Goal: Information Seeking & Learning: Check status

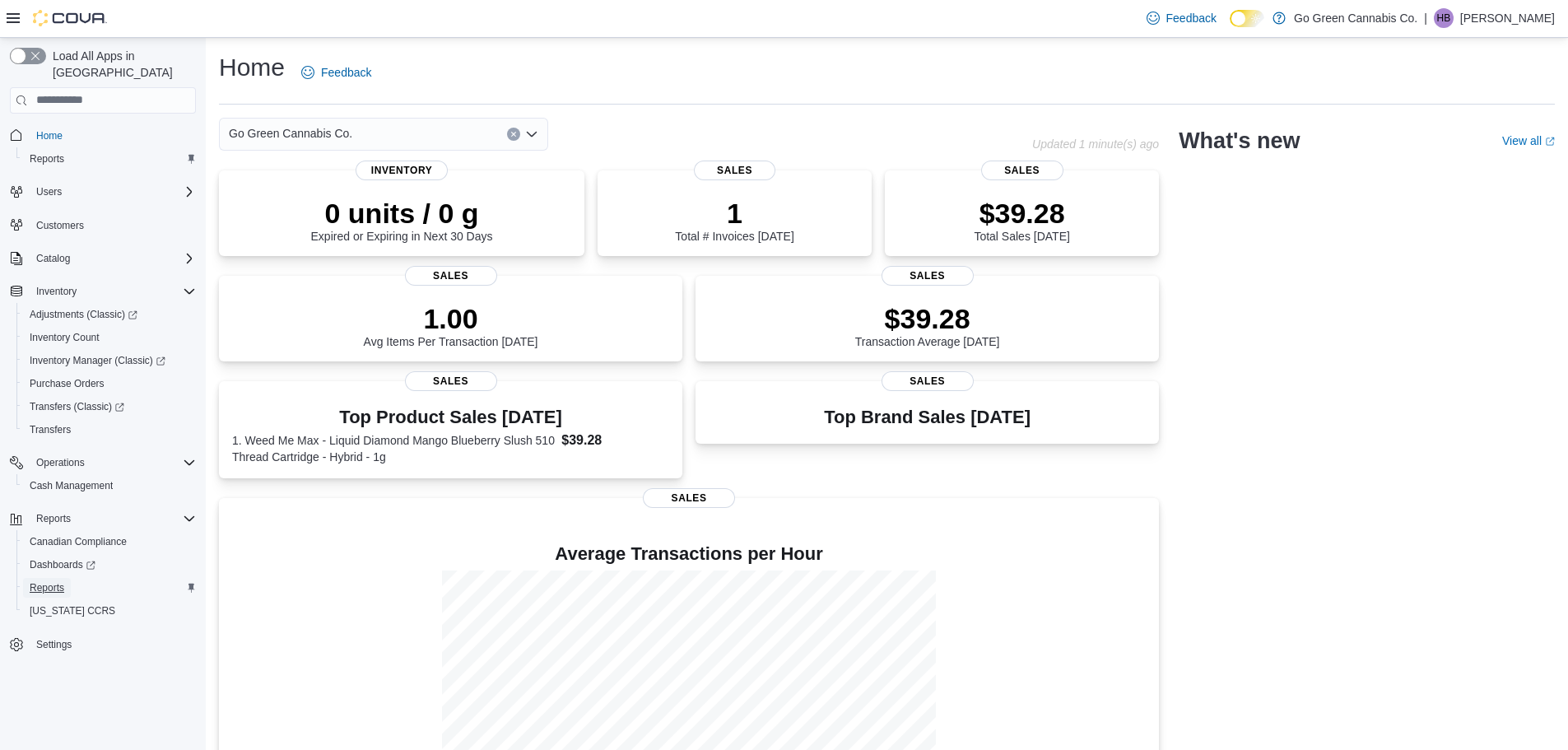
click at [53, 579] on span "Reports" at bounding box center [47, 589] width 34 height 20
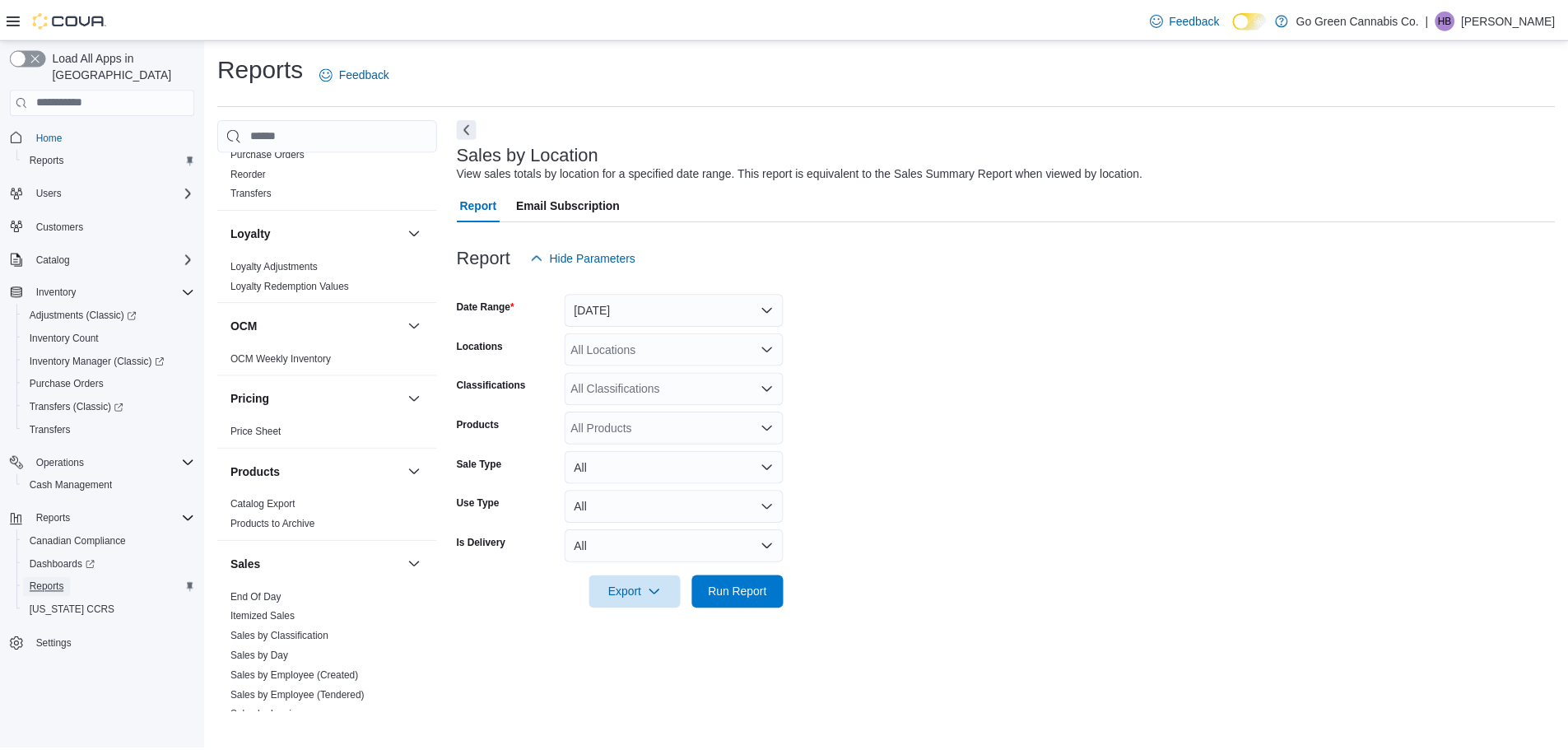
scroll to position [823, 0]
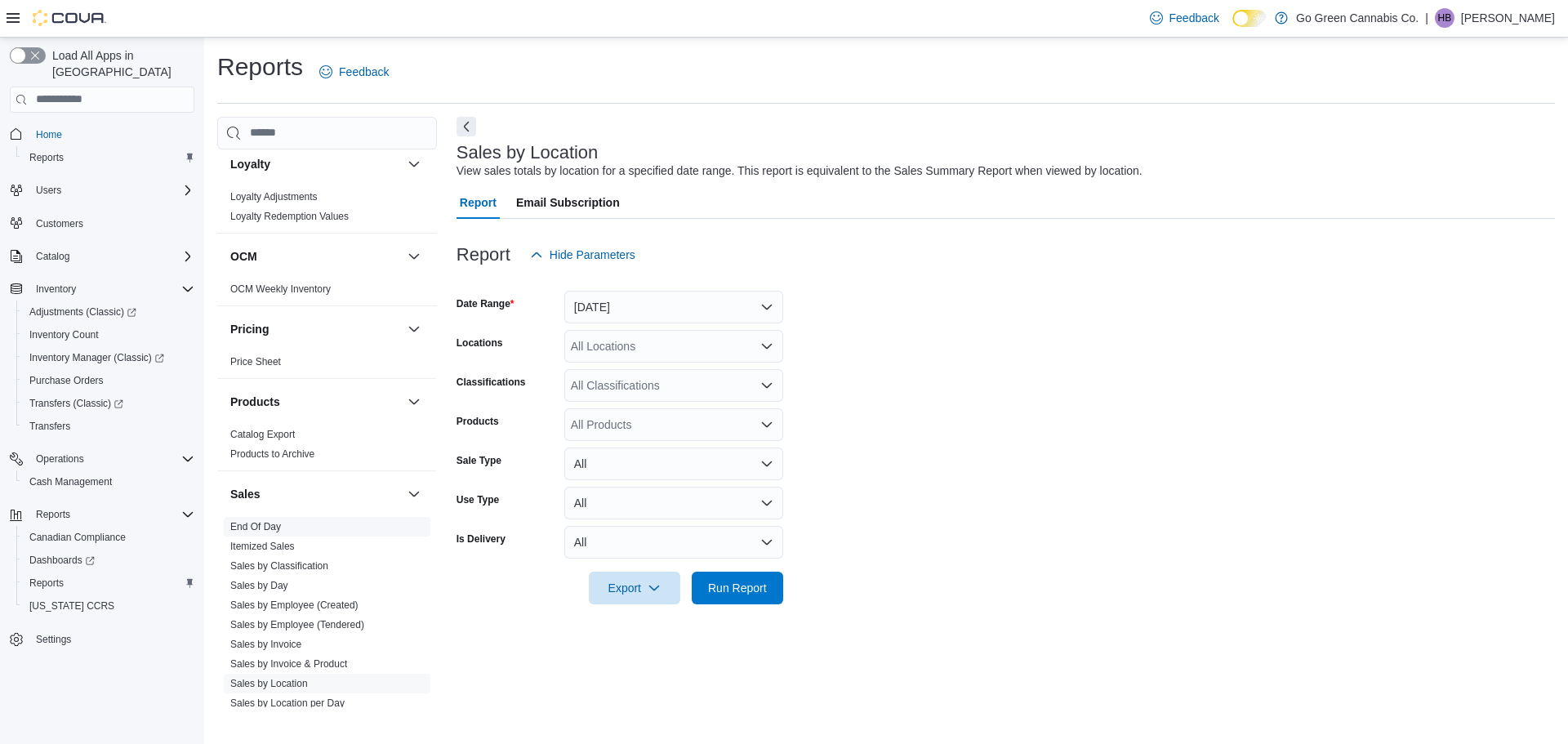
click at [270, 525] on link "End Of Day" at bounding box center [255, 526] width 50 height 12
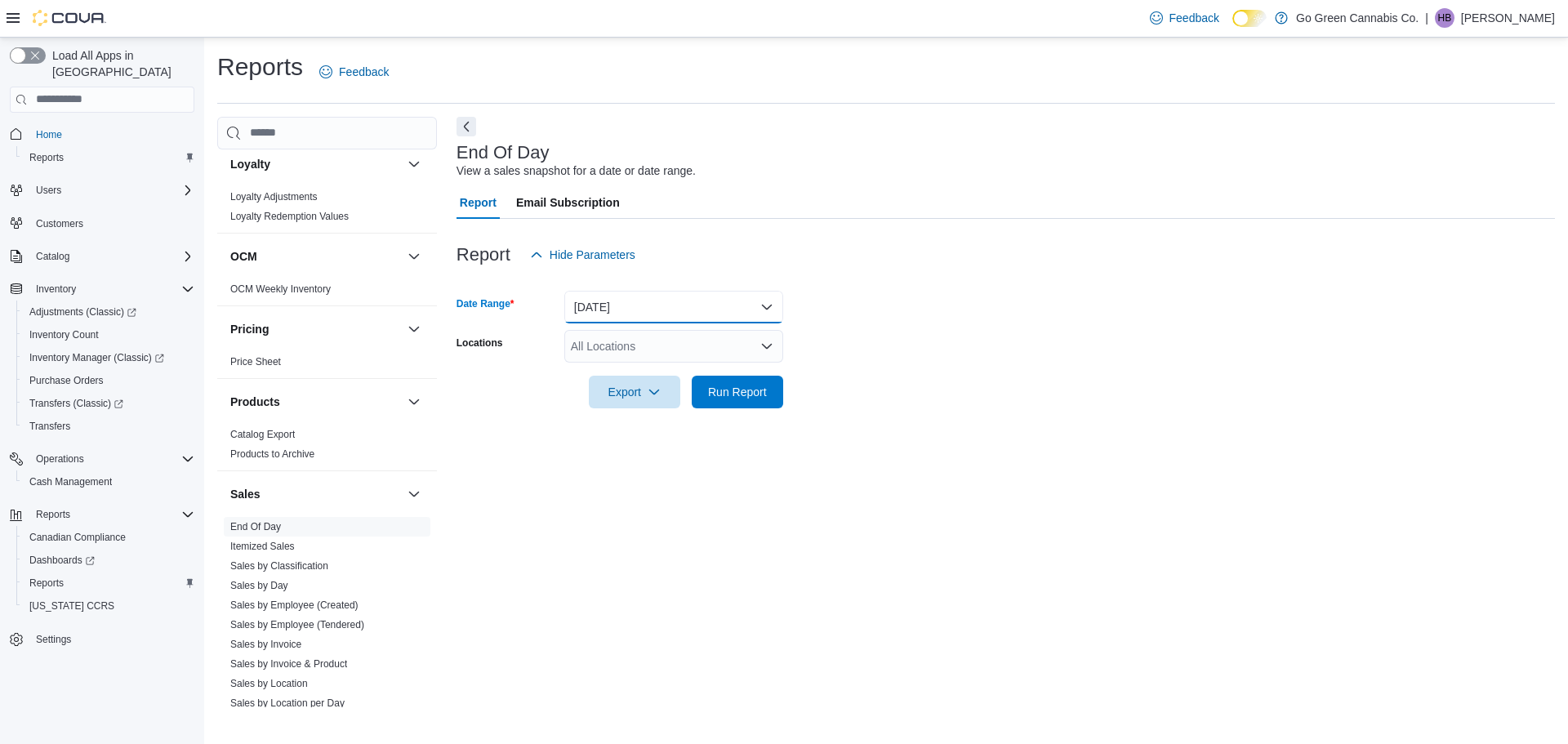
click at [657, 303] on button "Today" at bounding box center [673, 307] width 218 height 32
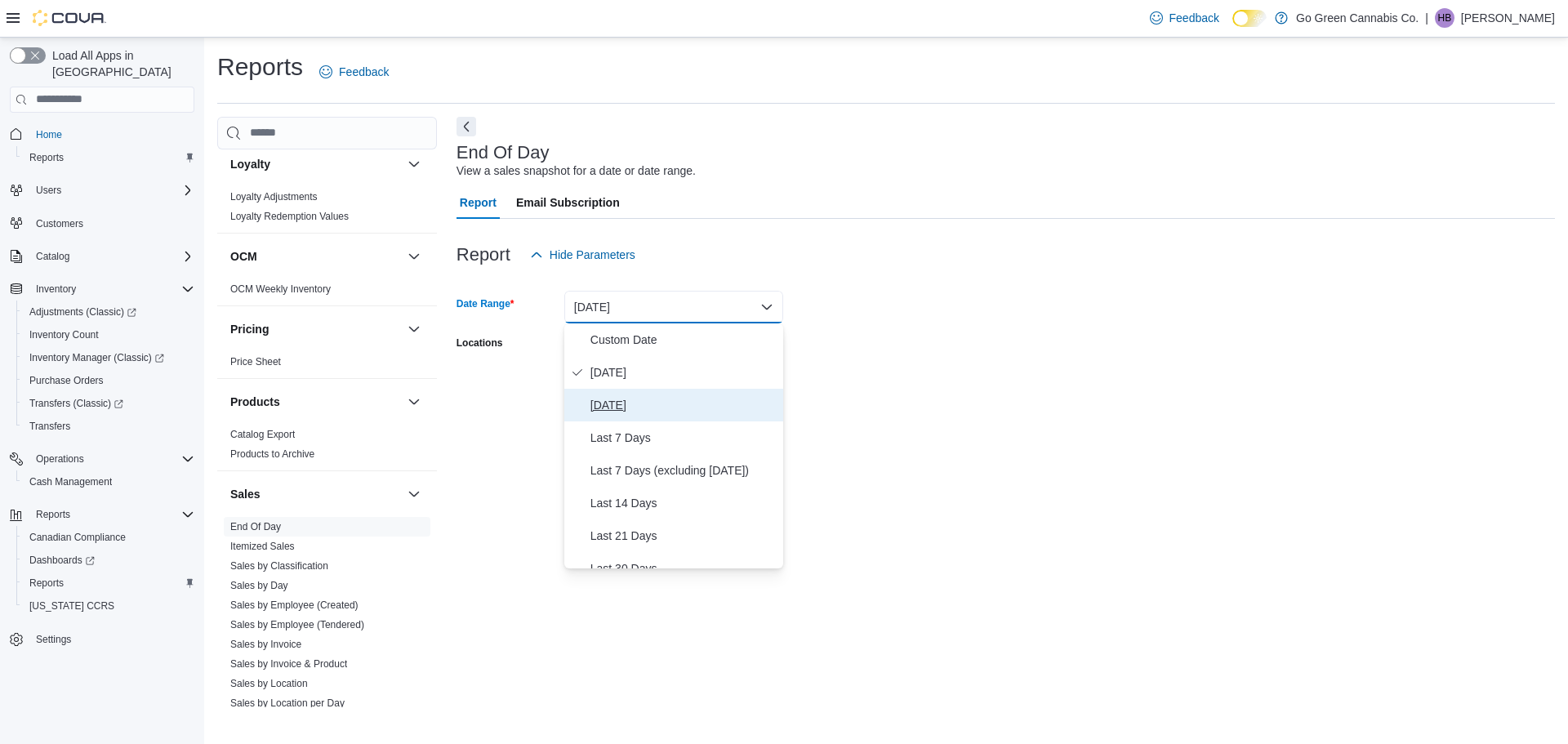
click at [668, 405] on span "Yesterday" at bounding box center [683, 406] width 186 height 20
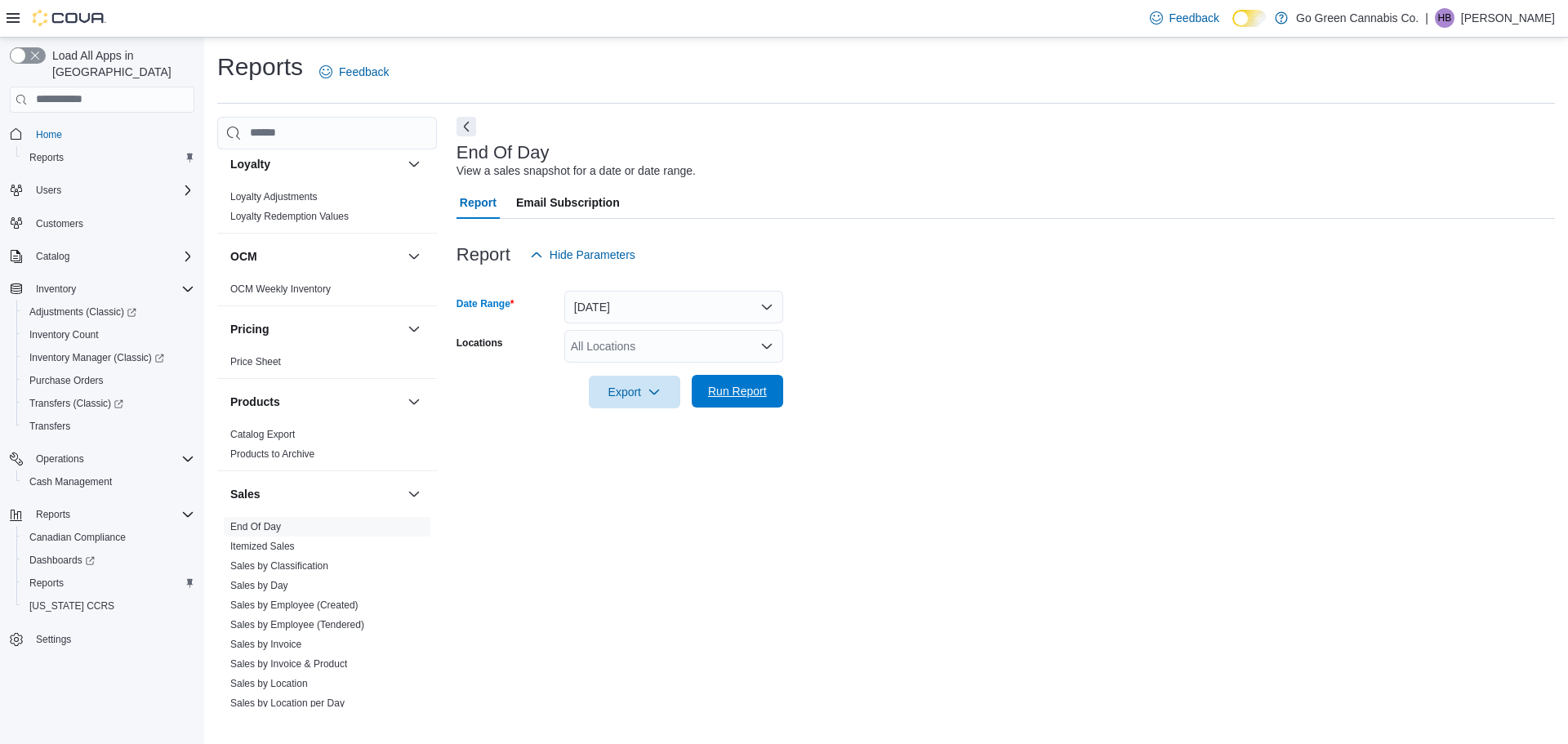
click at [734, 388] on span "Run Report" at bounding box center [736, 391] width 58 height 16
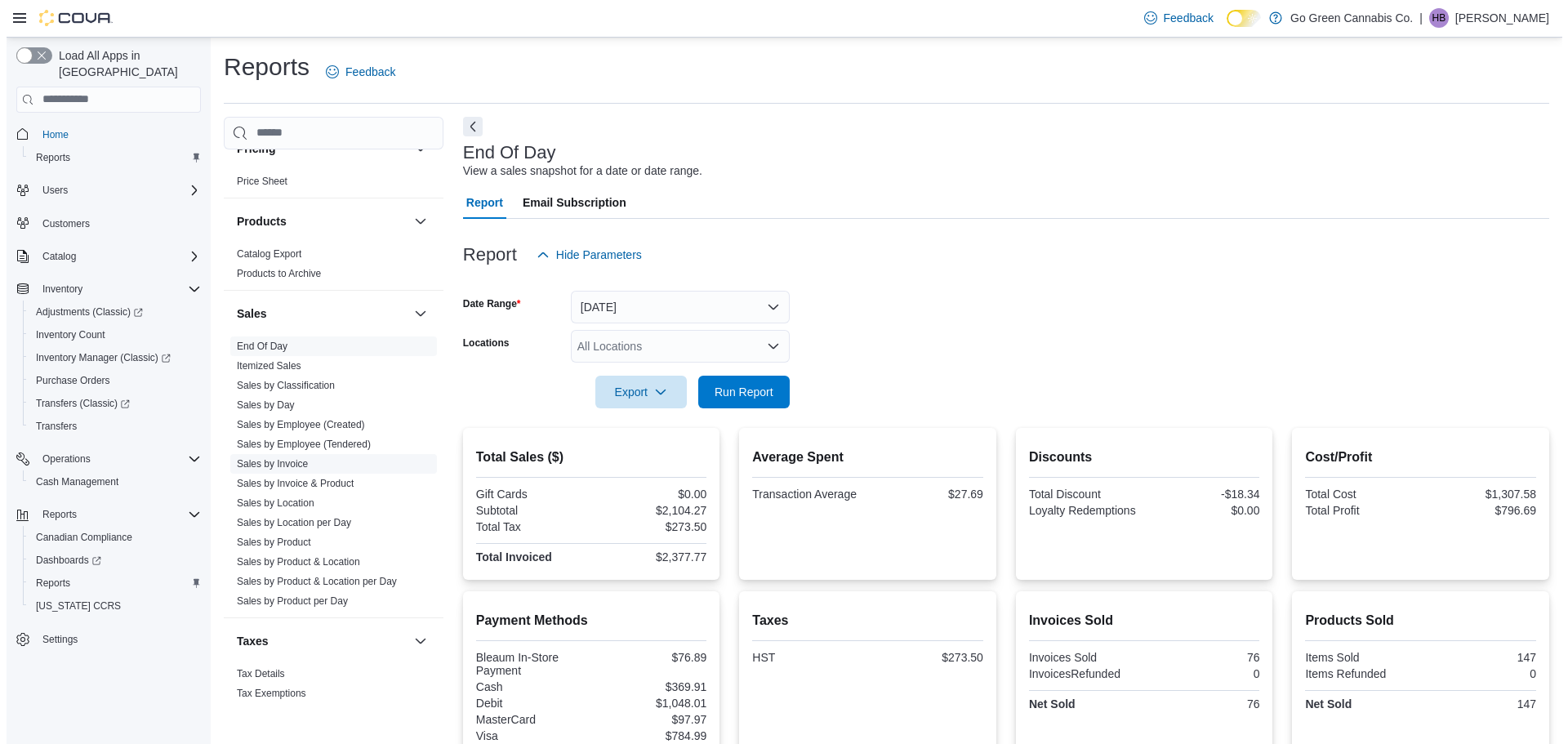
scroll to position [1017, 0]
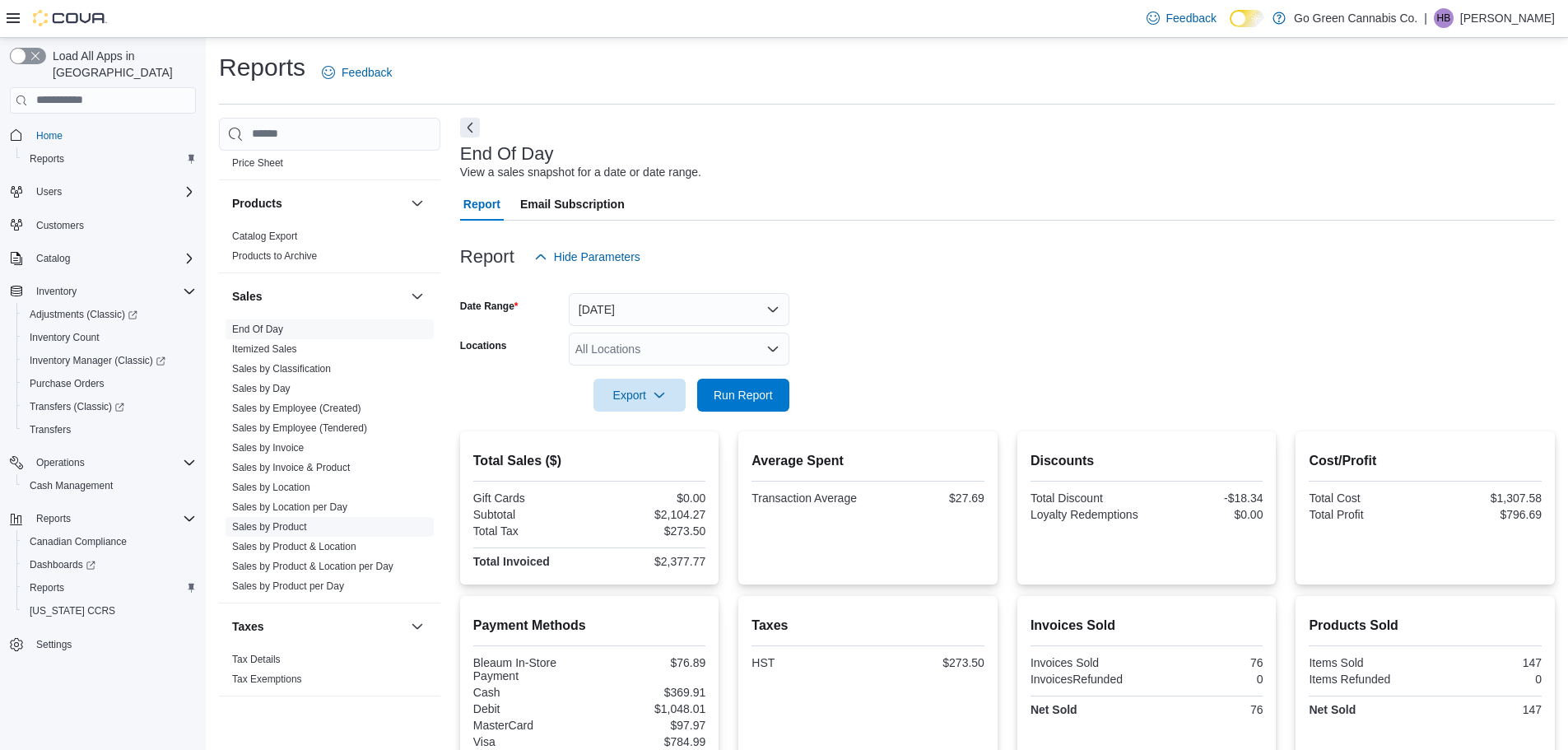
click at [295, 526] on link "Sales by Product" at bounding box center [269, 527] width 75 height 12
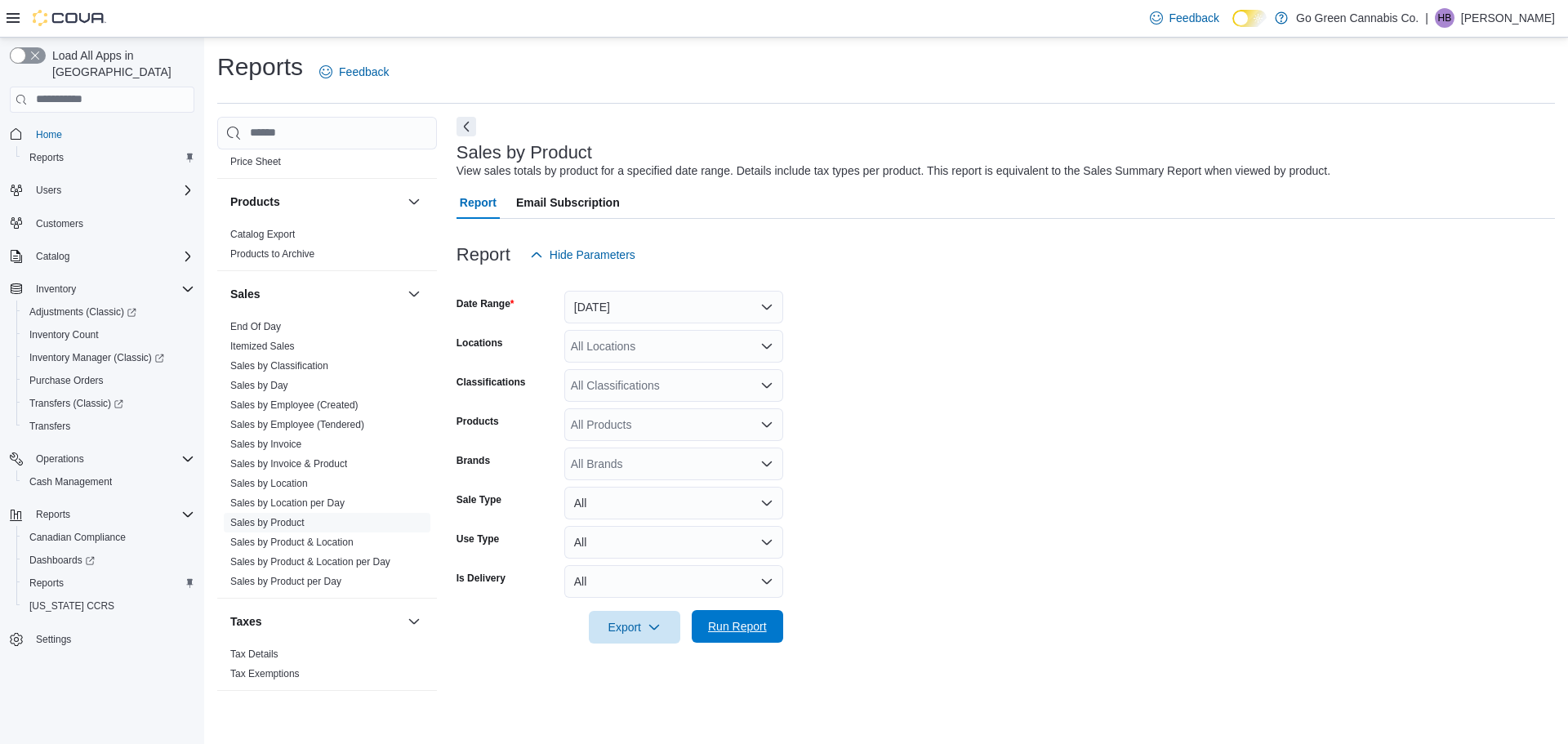
click at [753, 620] on span "Run Report" at bounding box center [736, 627] width 58 height 16
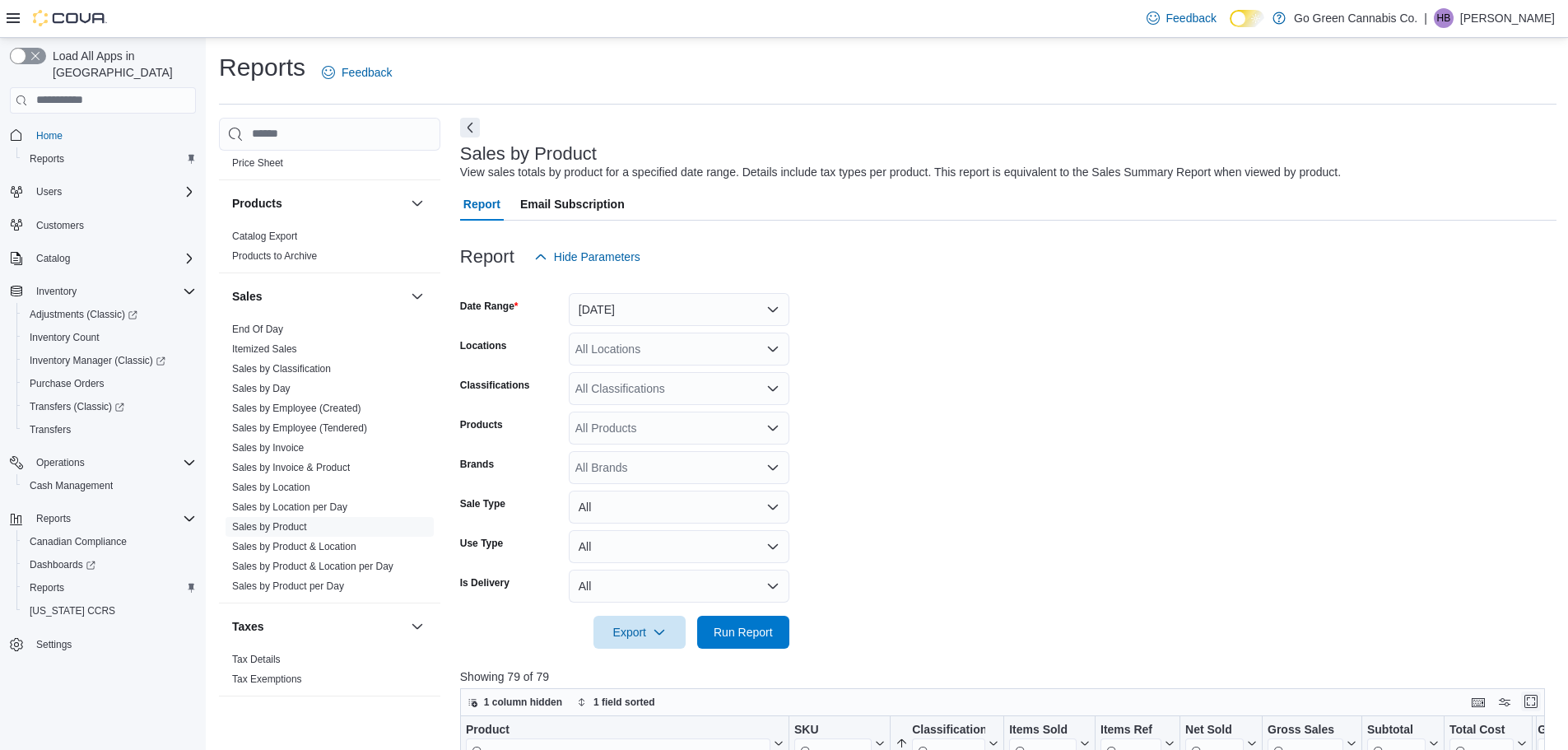
click at [1541, 703] on button "Enter fullscreen" at bounding box center [1532, 702] width 20 height 20
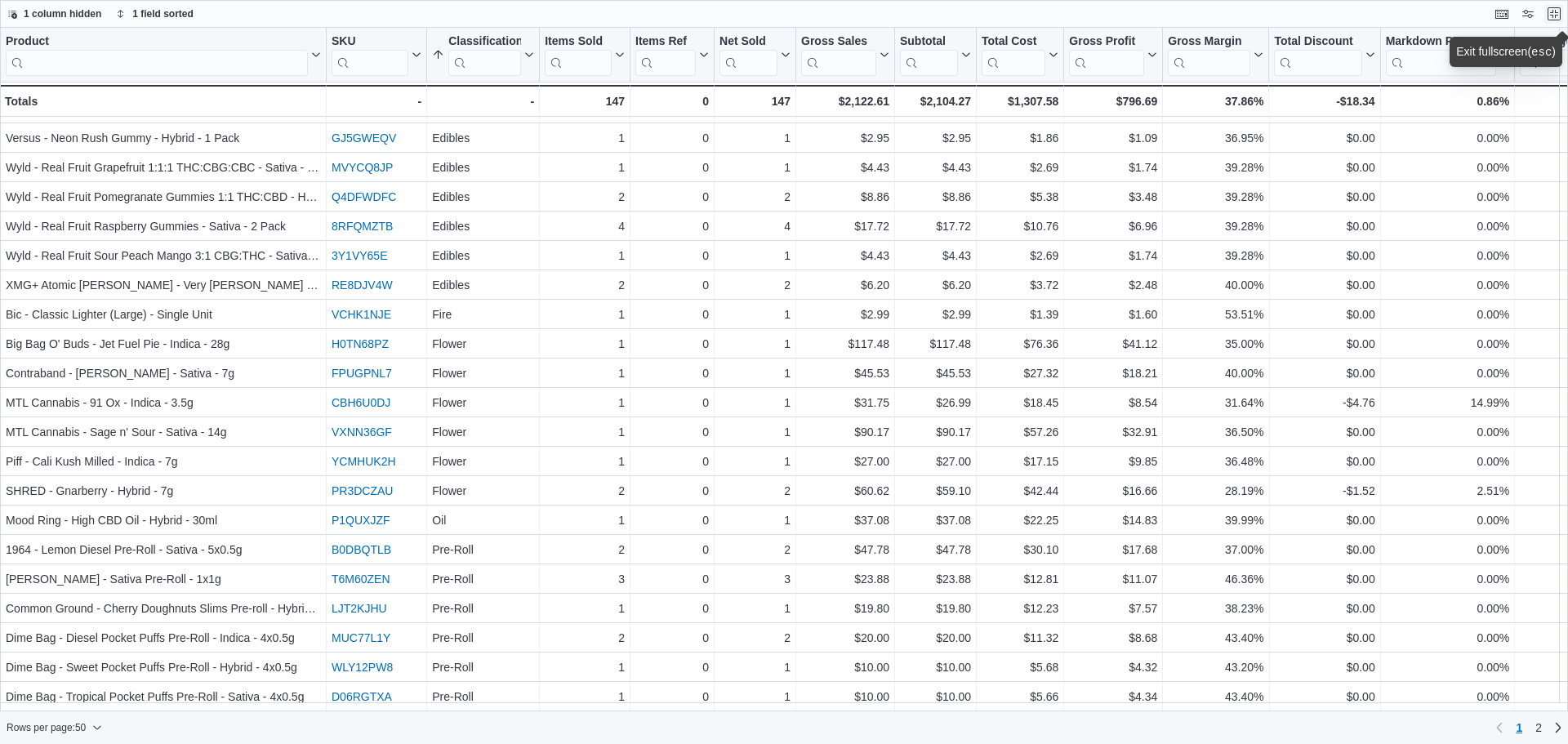
scroll to position [884, 0]
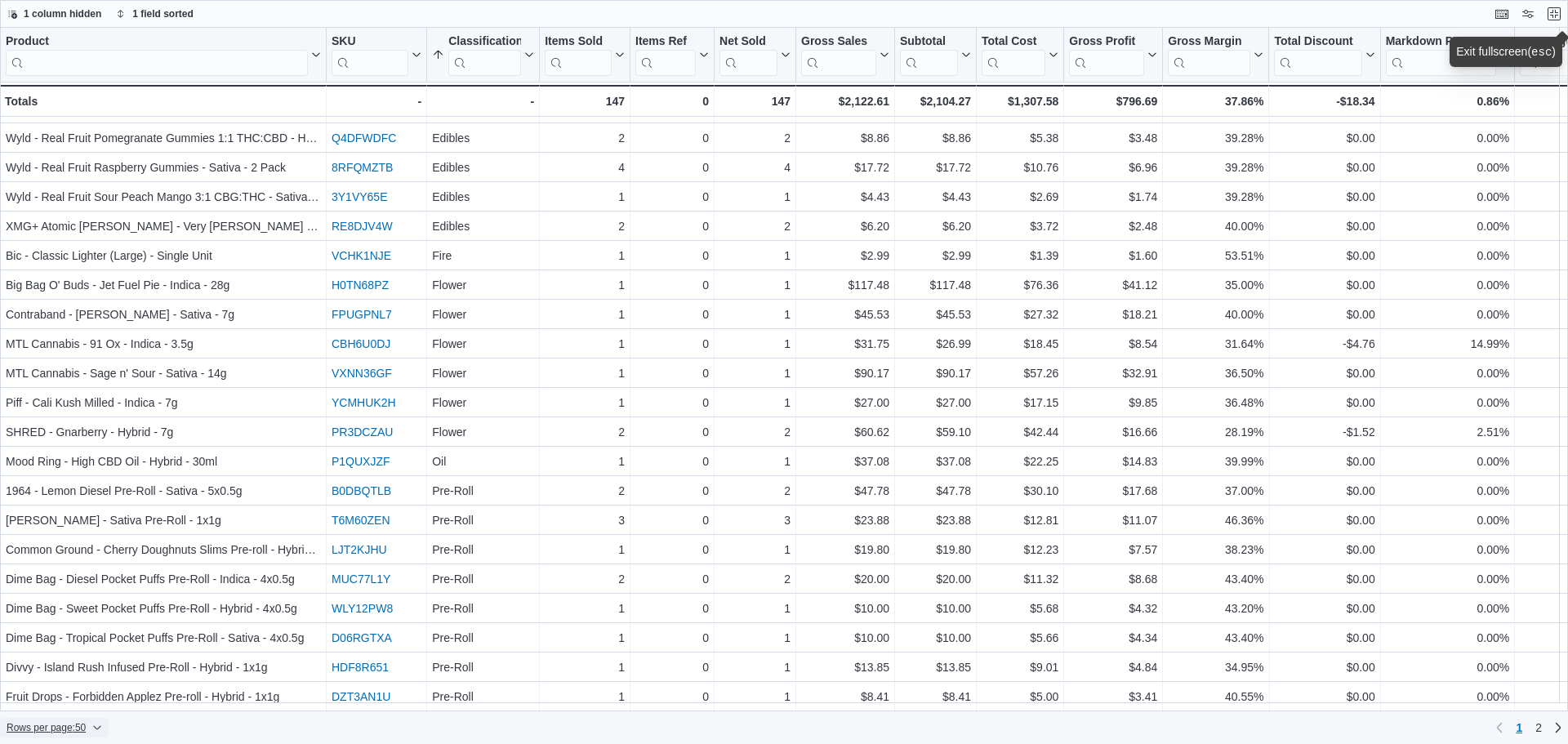
click at [102, 729] on icon "button" at bounding box center [97, 728] width 10 height 10
click at [104, 690] on span "100 rows" at bounding box center [81, 694] width 52 height 13
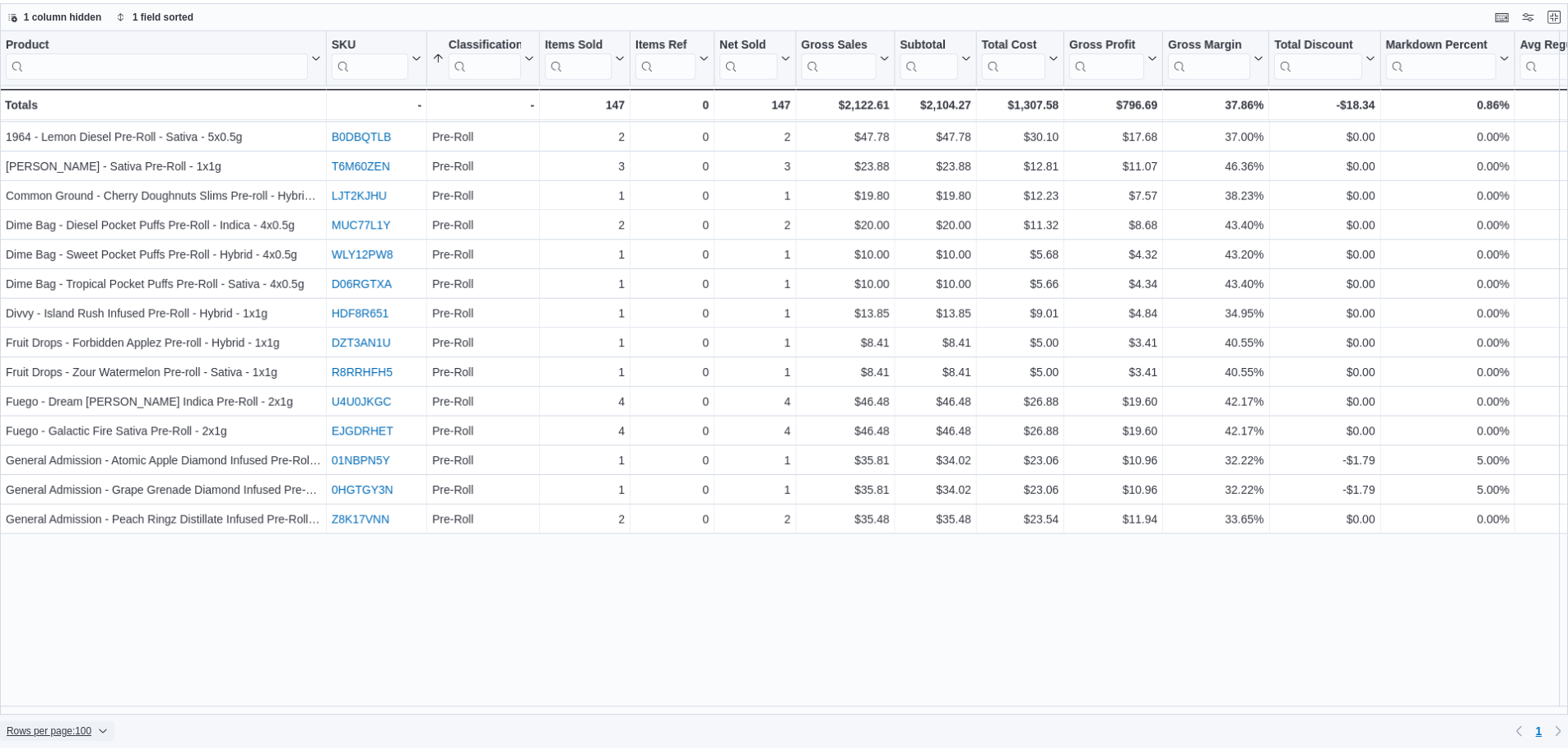
scroll to position [928, 0]
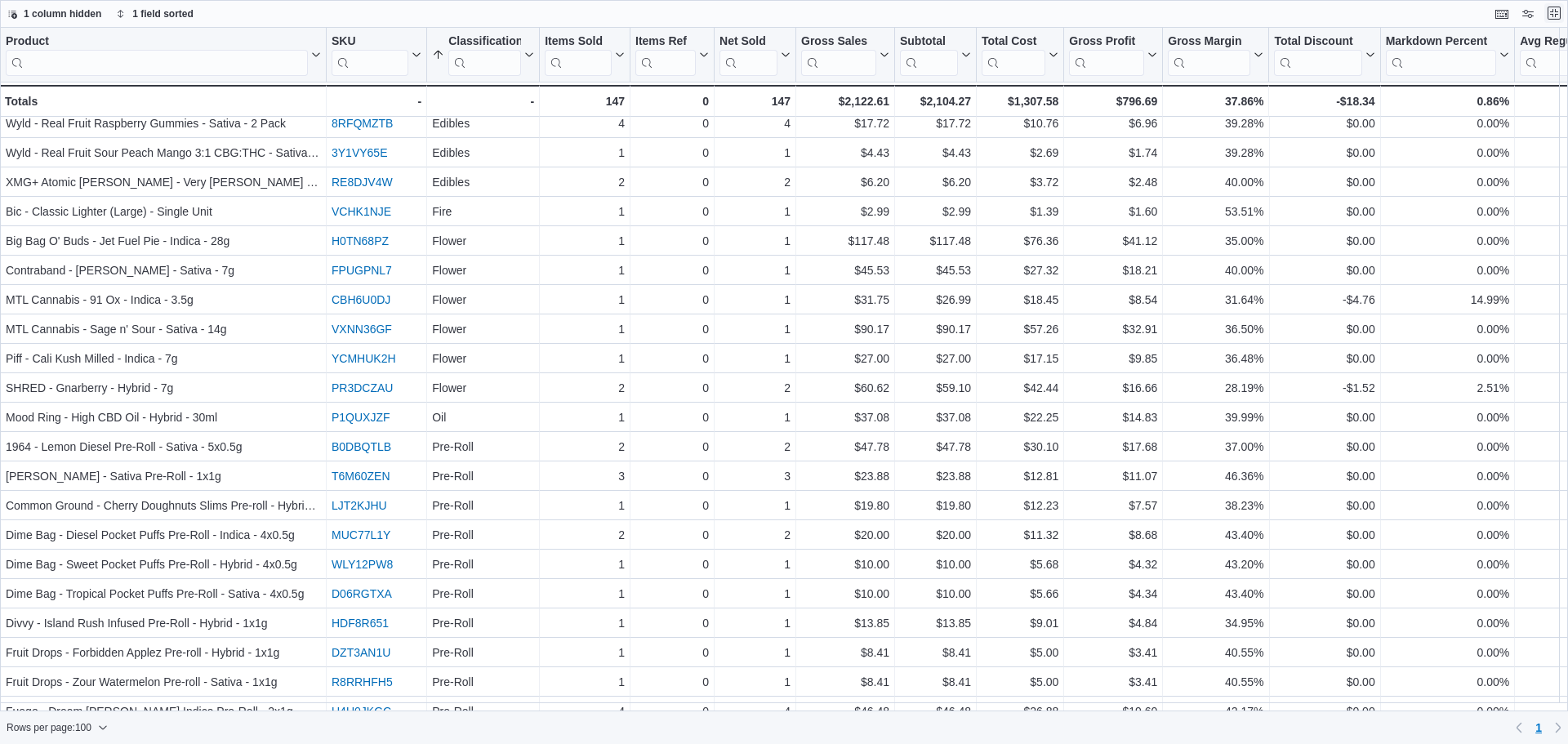
click at [1547, 9] on button "Exit fullscreen" at bounding box center [1555, 13] width 20 height 20
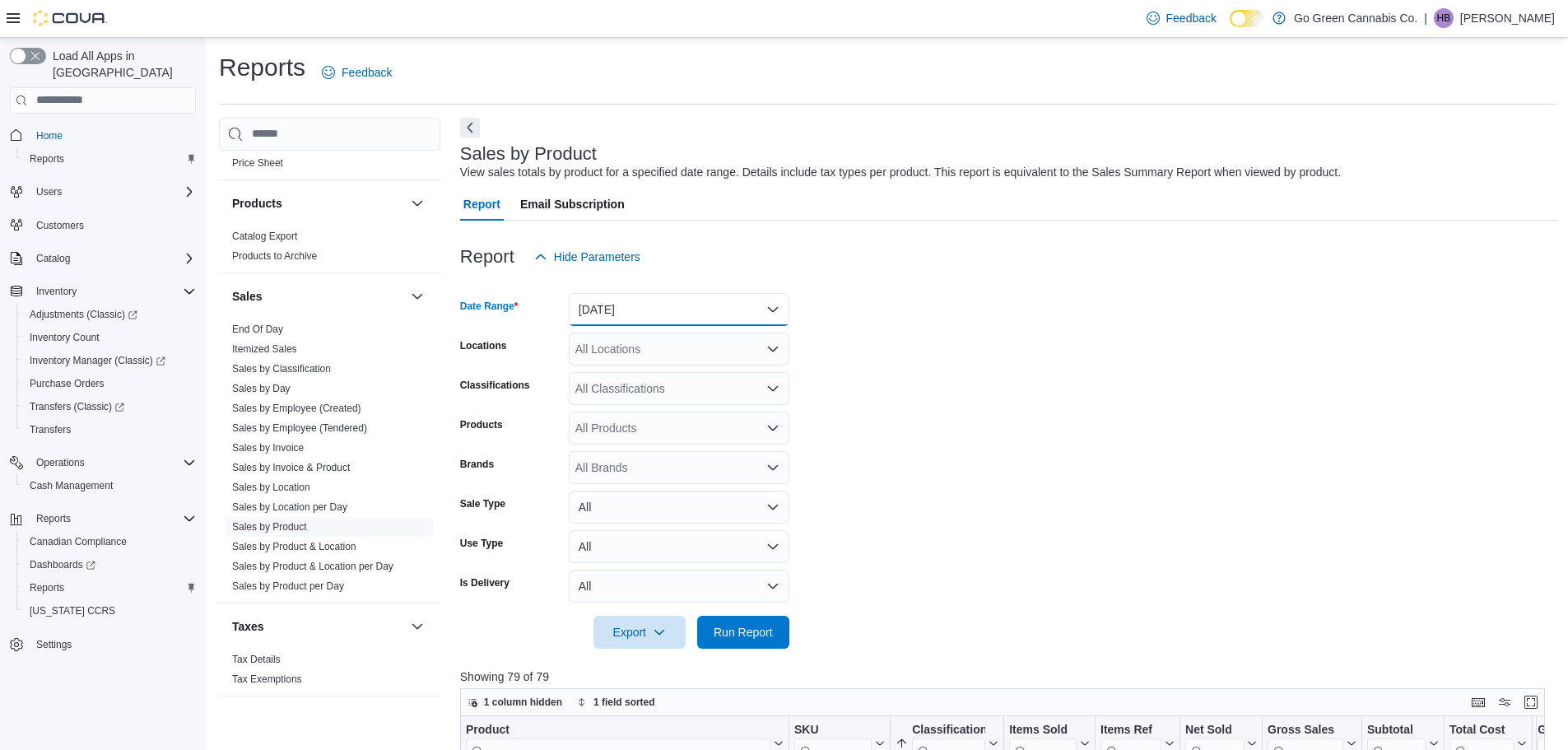
click at [664, 305] on button "Yesterday" at bounding box center [679, 309] width 220 height 33
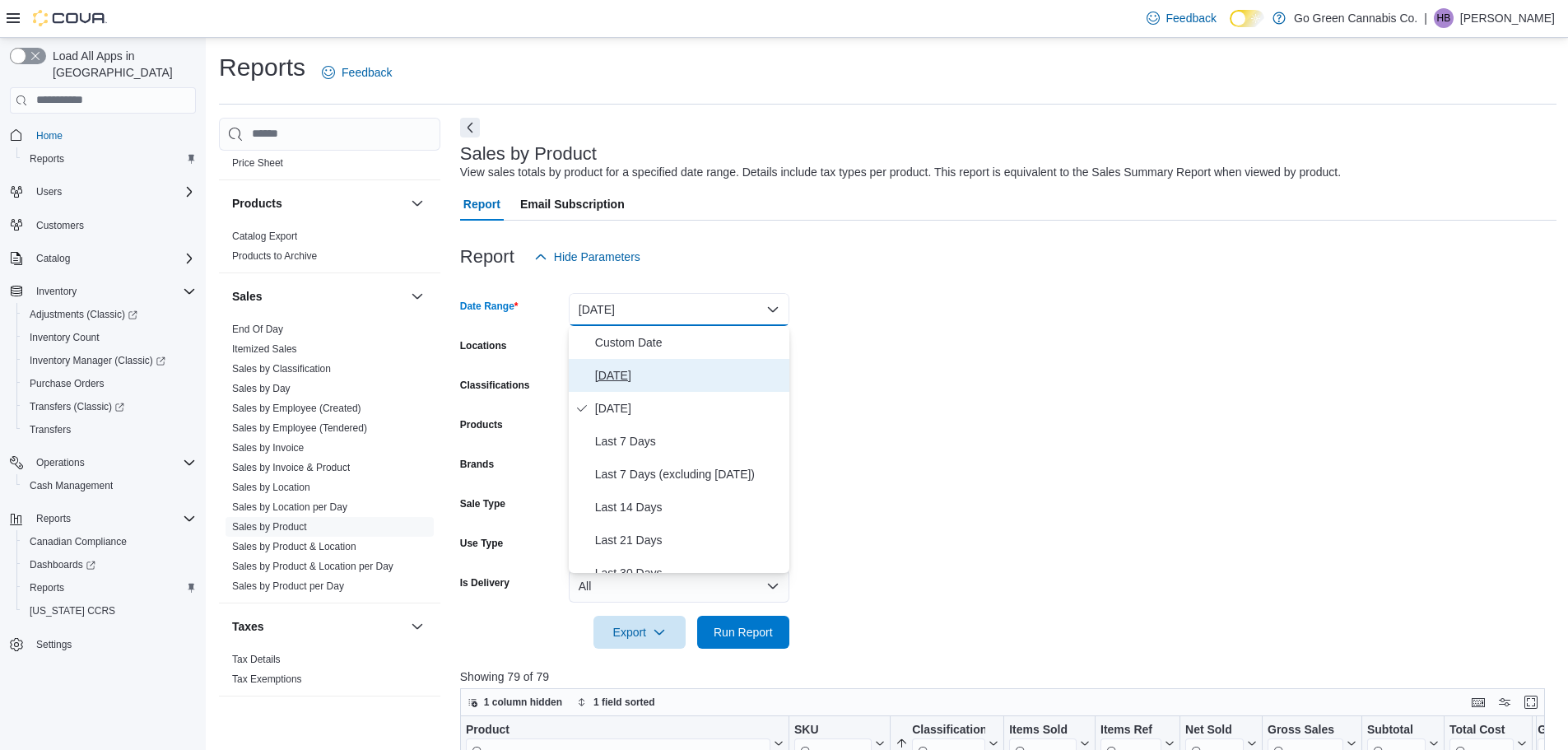
click at [649, 373] on span "Today" at bounding box center [689, 375] width 188 height 20
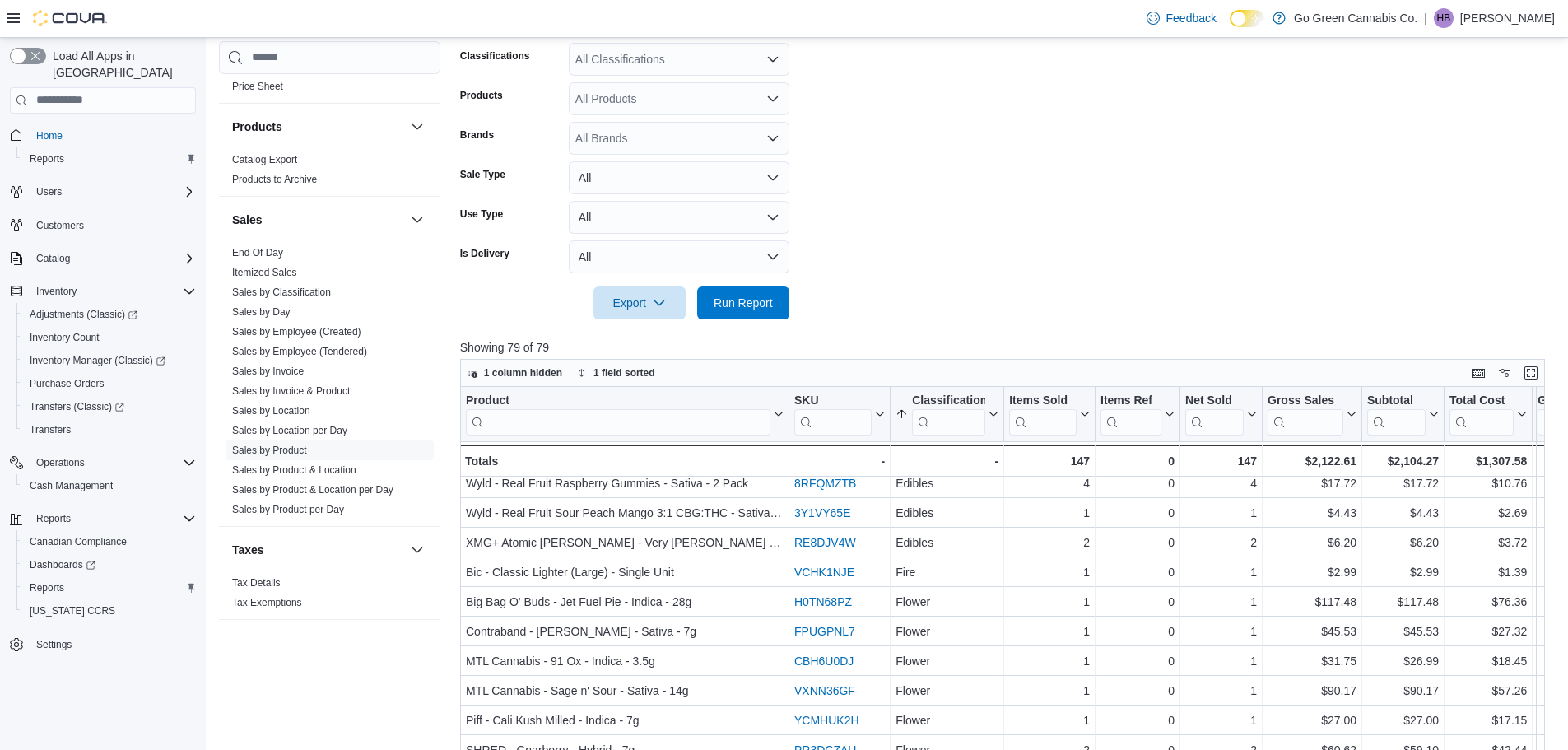
scroll to position [516, 0]
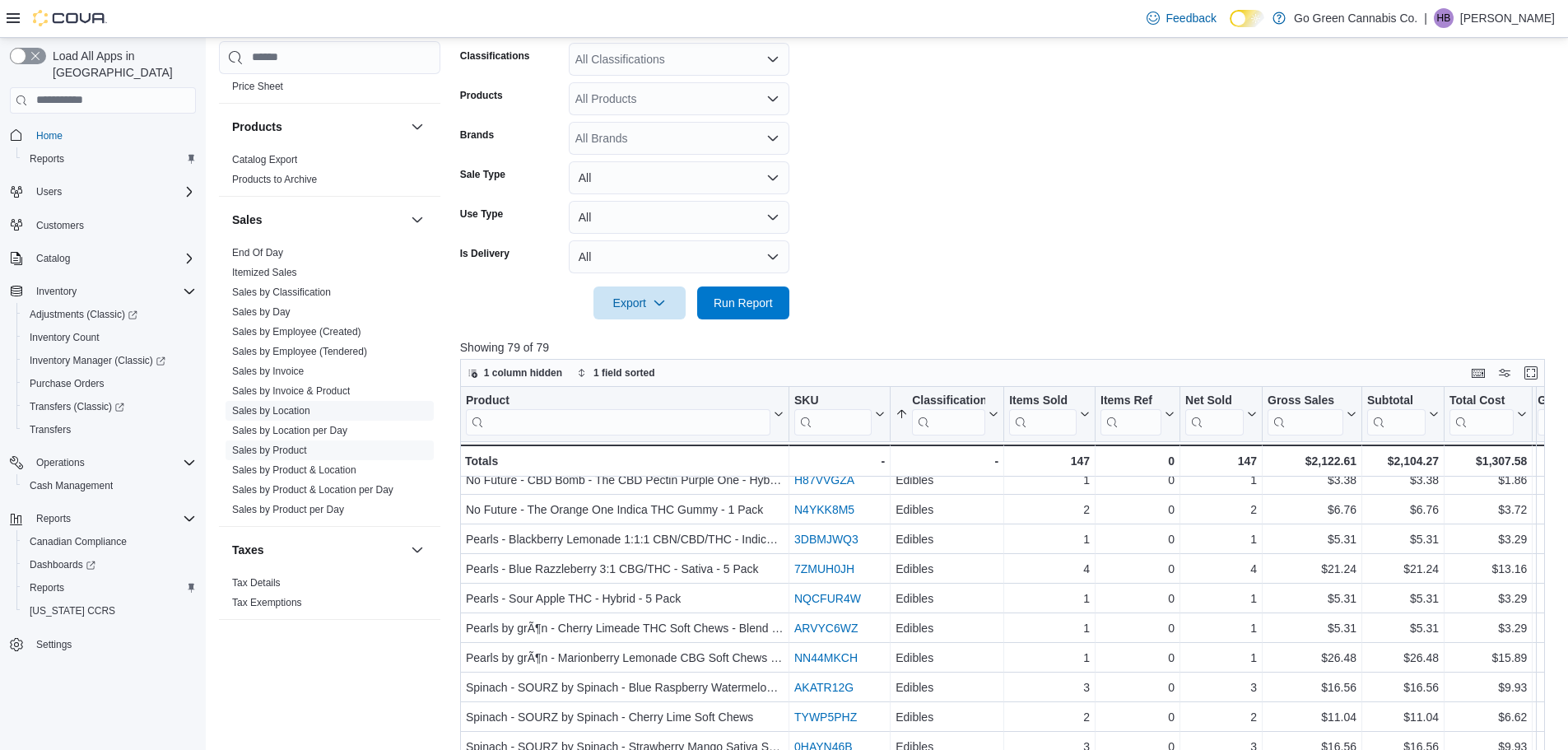
click at [298, 412] on link "Sales by Location" at bounding box center [271, 411] width 78 height 12
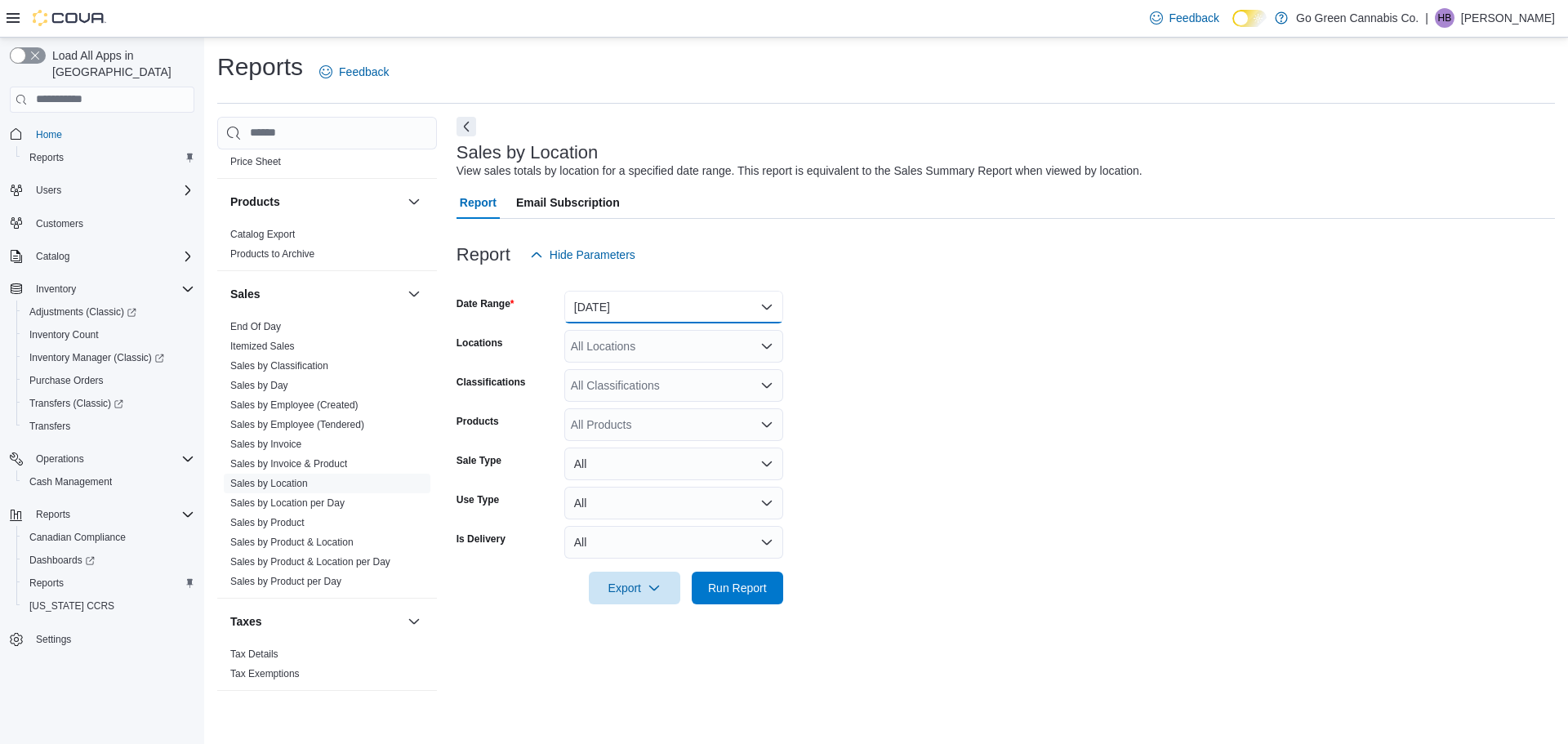
click at [635, 308] on button "Yesterday" at bounding box center [673, 307] width 218 height 32
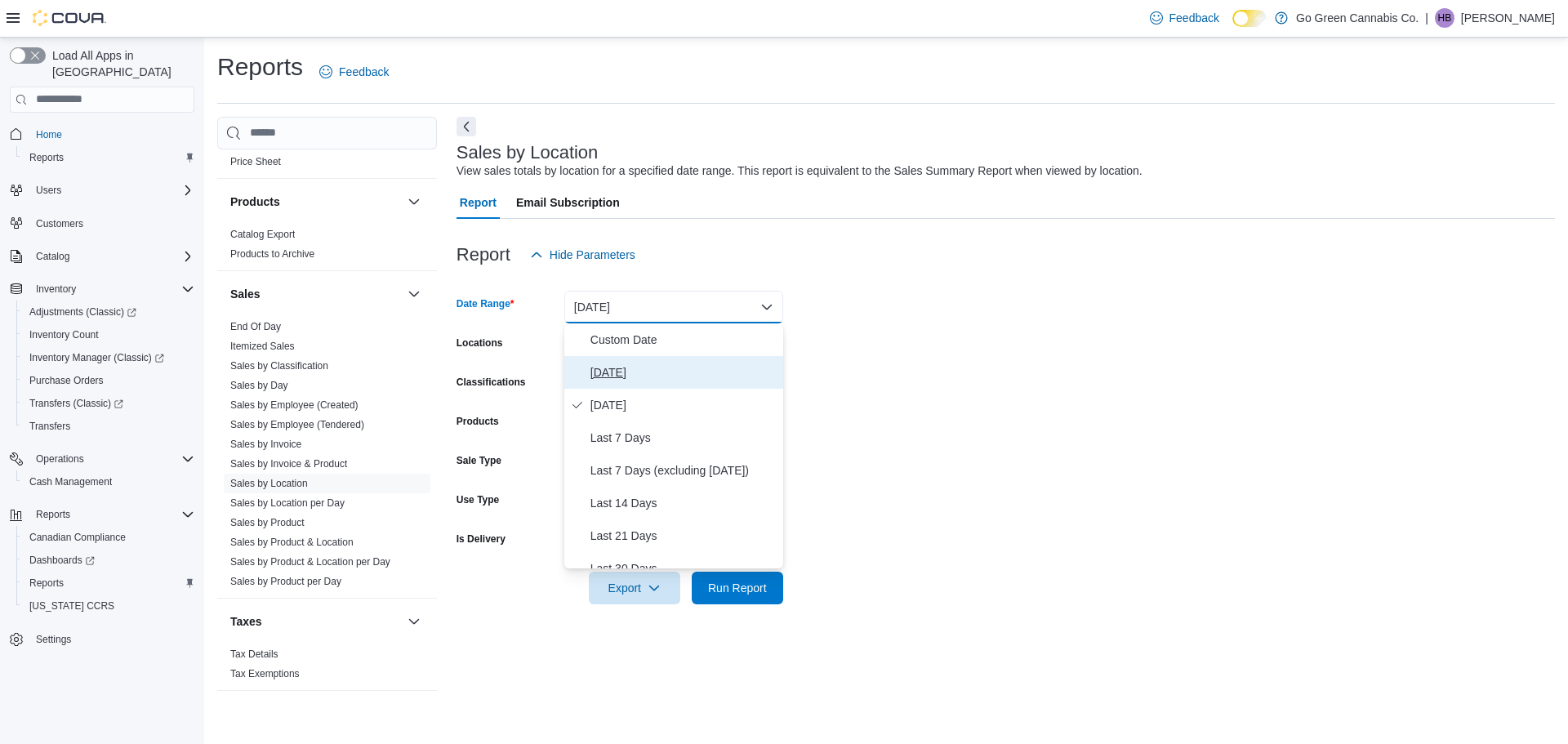
click at [622, 368] on span "Today" at bounding box center [683, 372] width 186 height 20
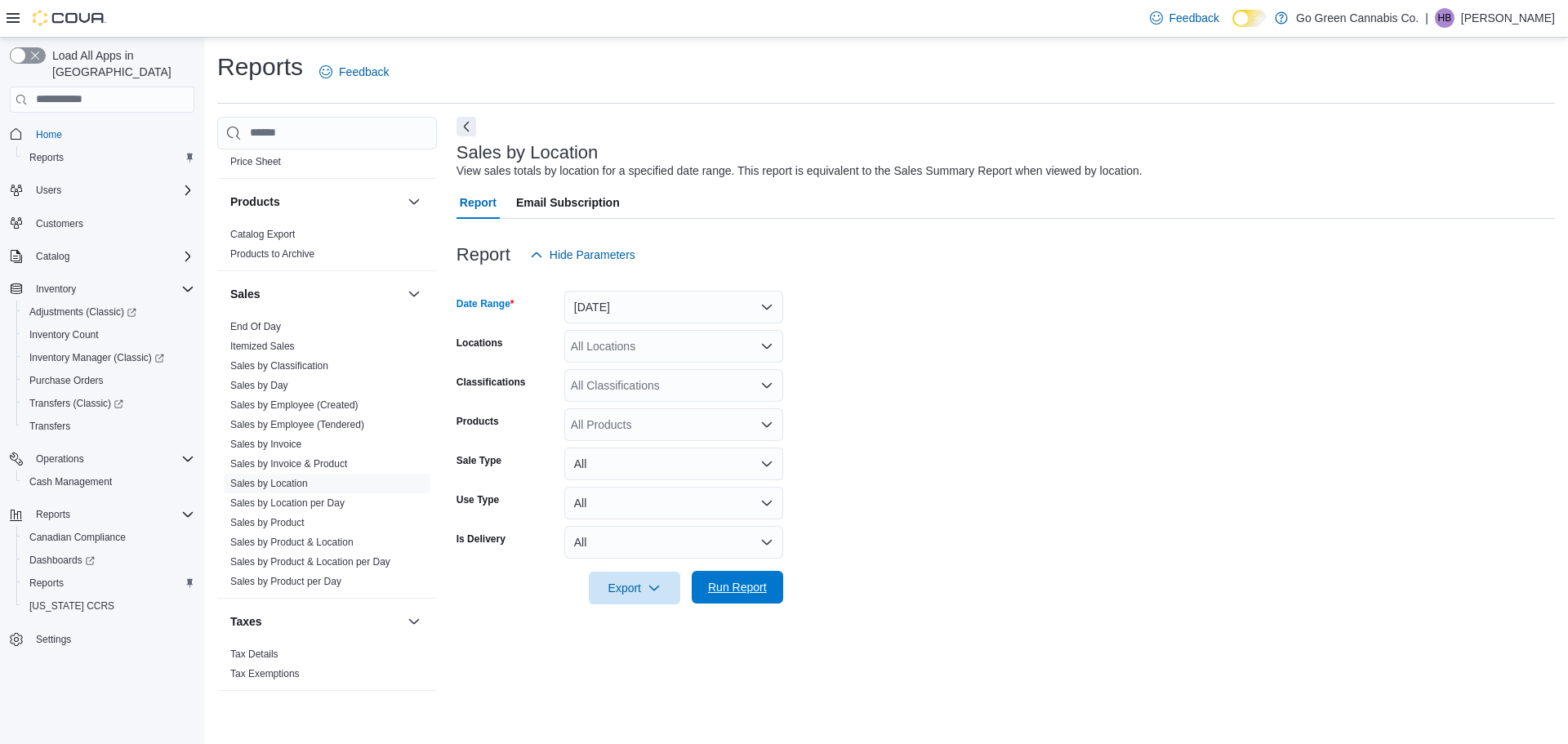
click at [726, 584] on span "Run Report" at bounding box center [736, 587] width 58 height 16
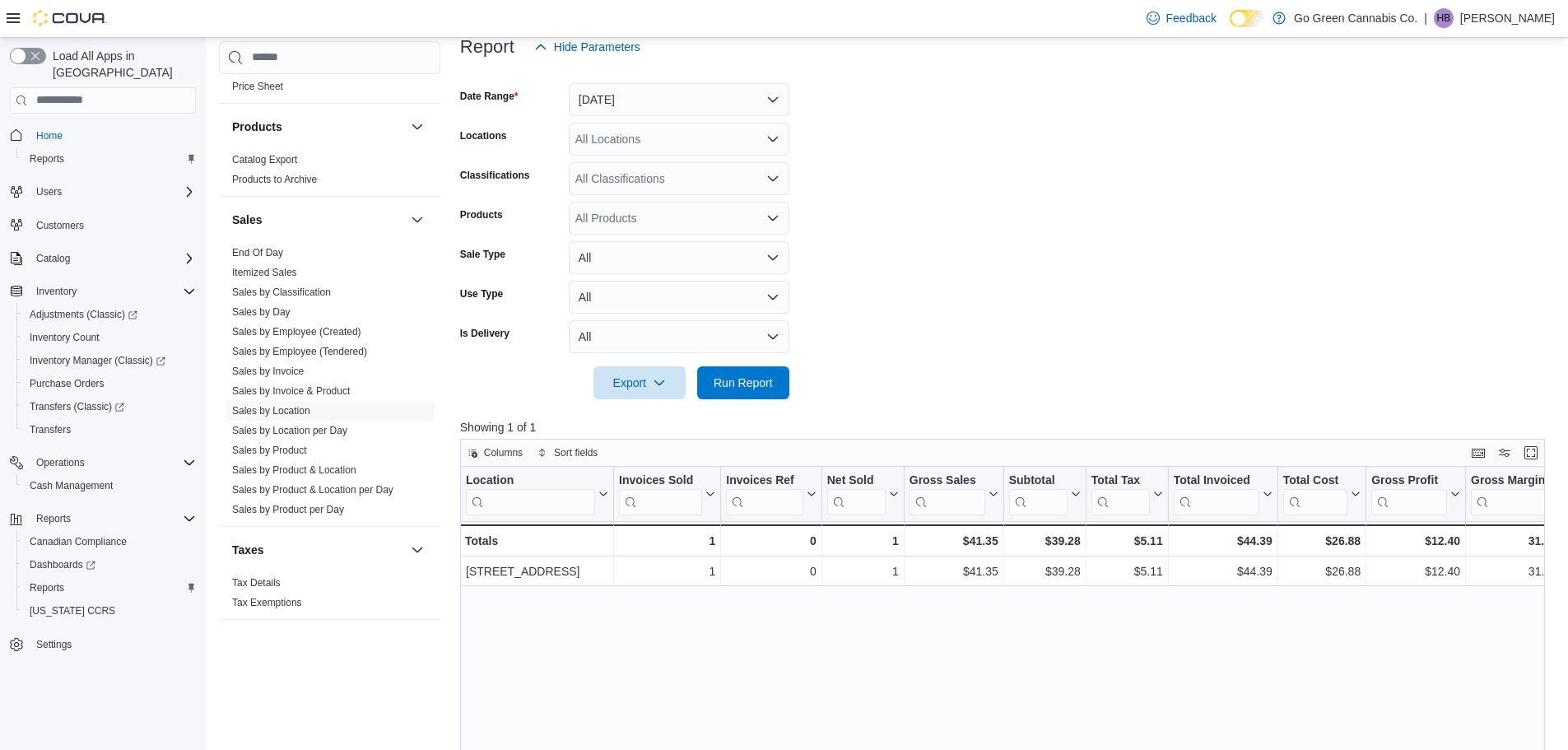
scroll to position [247, 0]
